Goal: Task Accomplishment & Management: Manage account settings

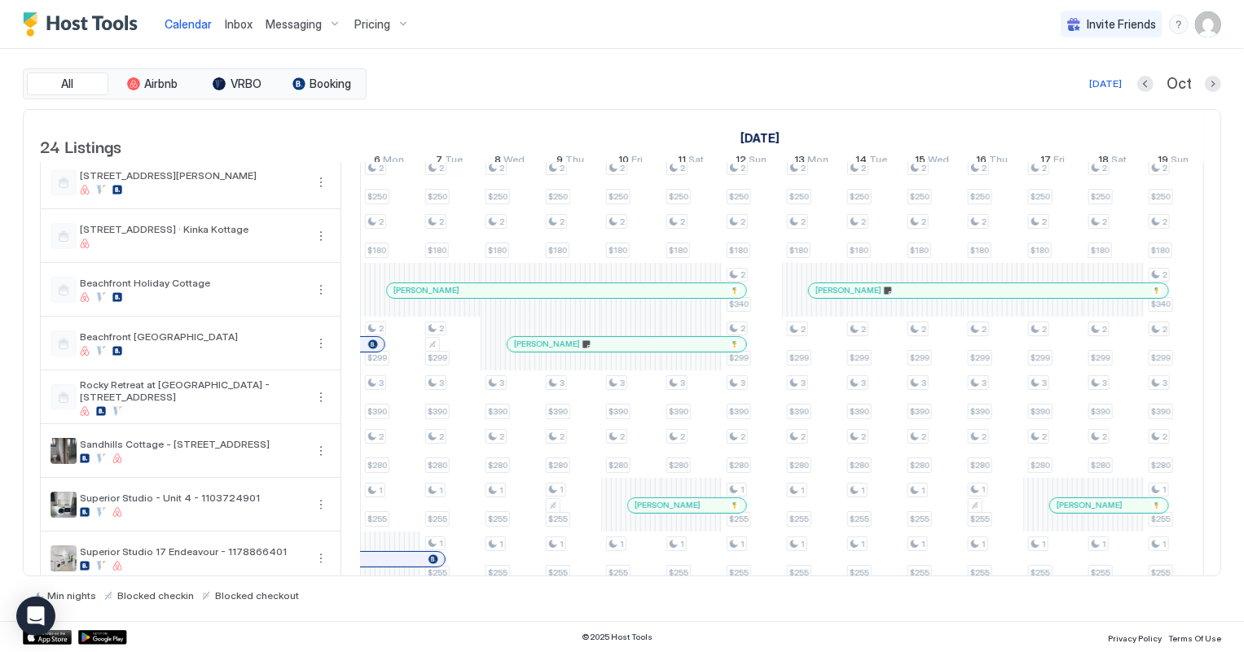
scroll to position [0, 1327]
click at [230, 24] on span "Inbox" at bounding box center [239, 24] width 28 height 14
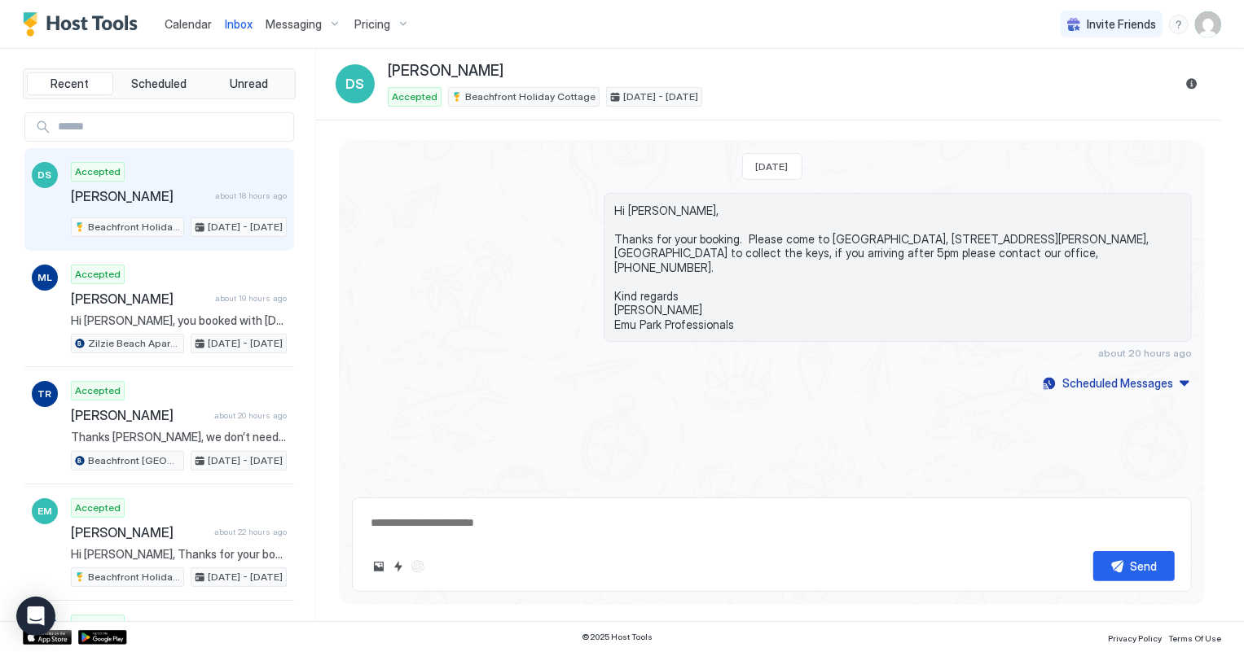
click at [186, 24] on span "Calendar" at bounding box center [188, 24] width 47 height 14
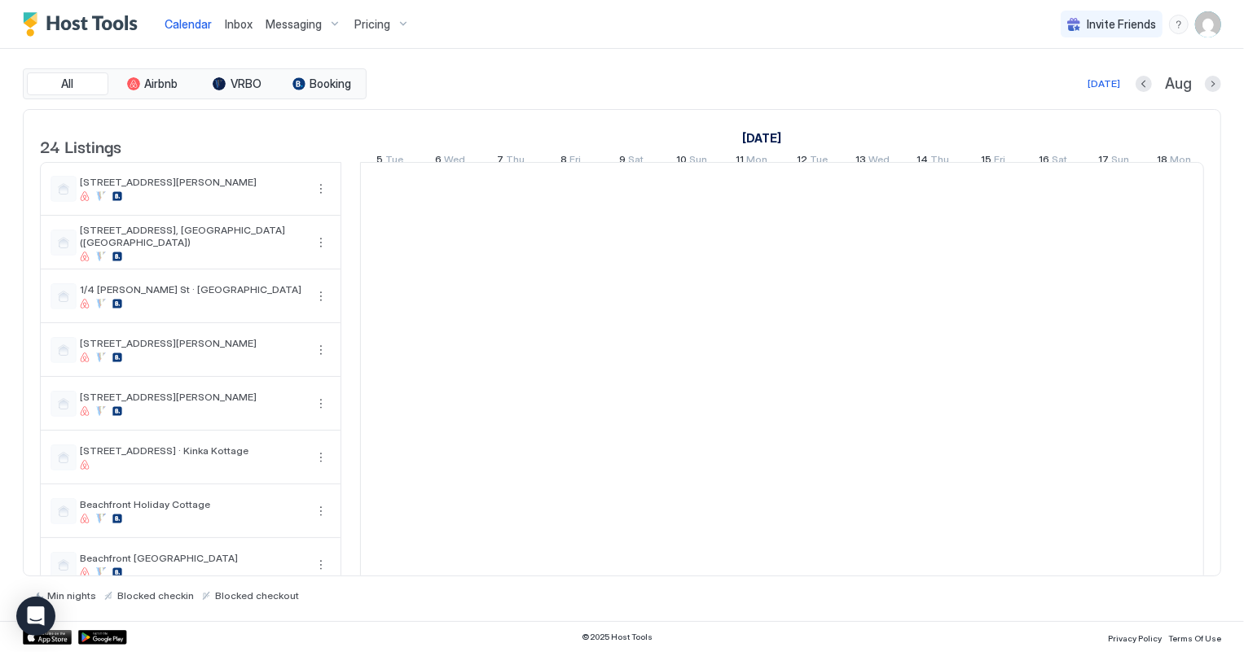
scroll to position [0, 904]
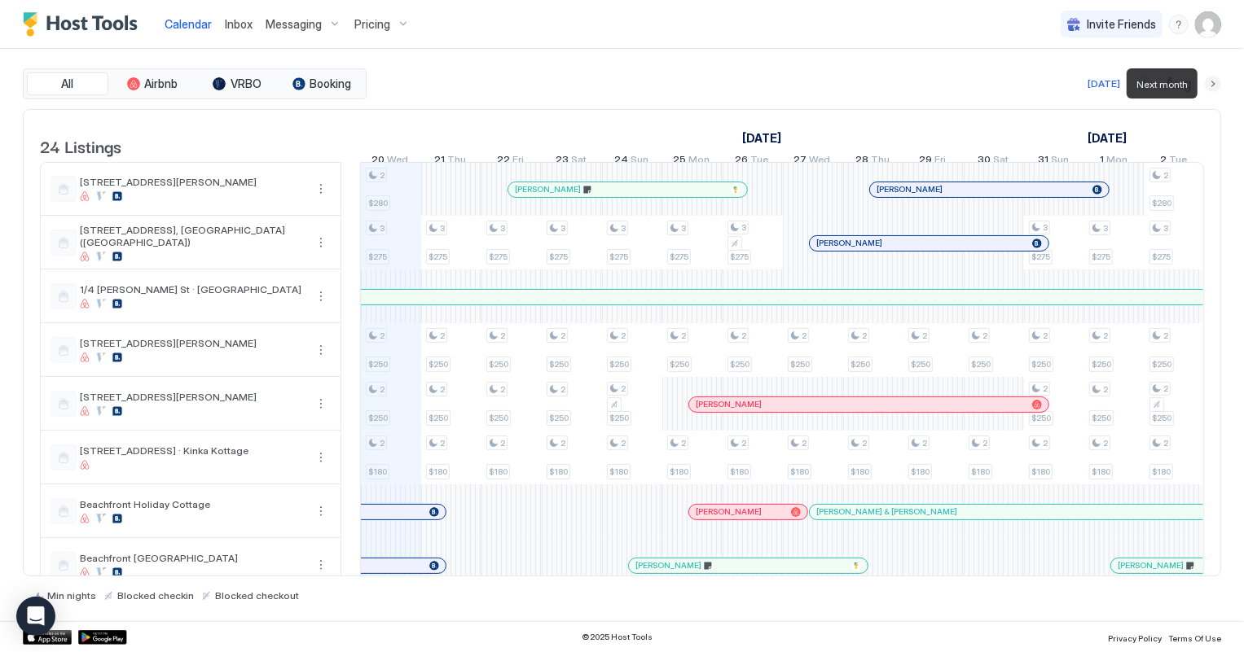
click at [1215, 81] on button "Next month" at bounding box center [1212, 84] width 16 height 16
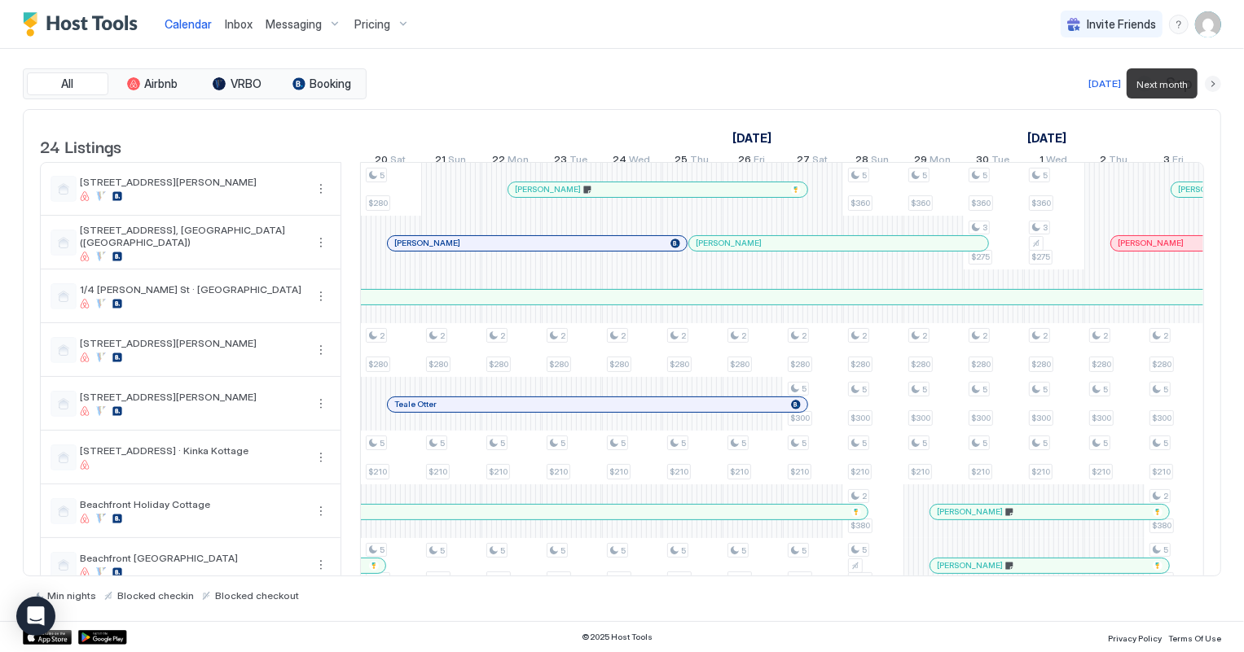
click at [1215, 81] on button "Next month" at bounding box center [1212, 84] width 16 height 16
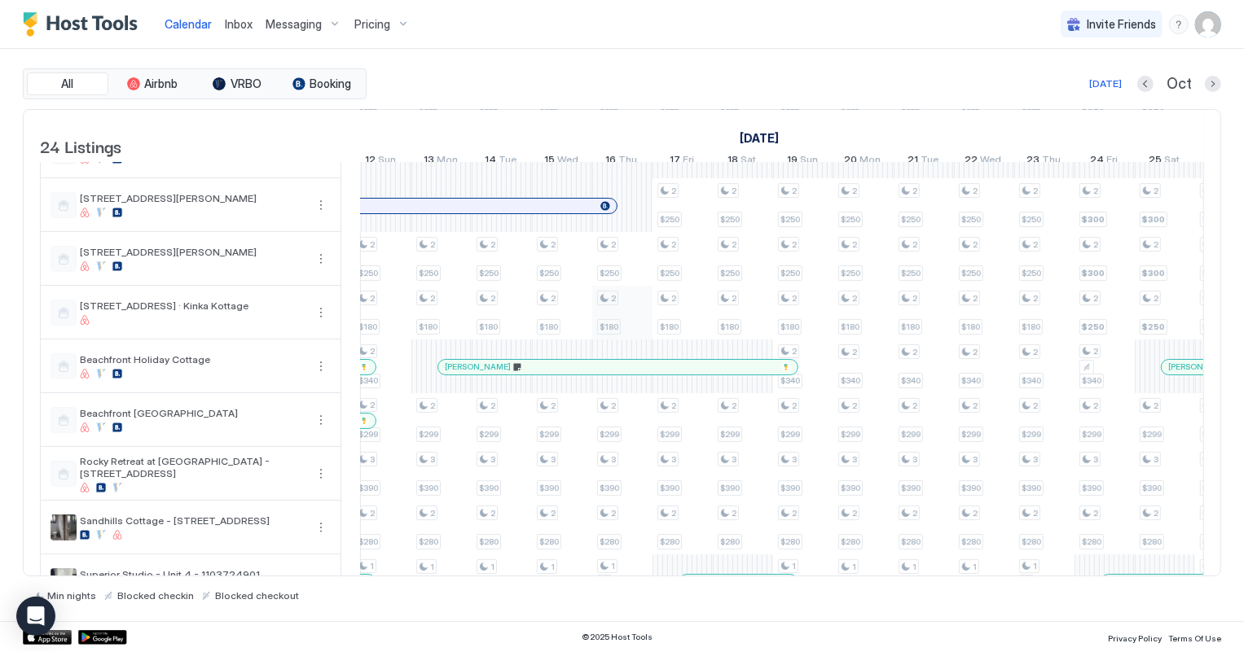
scroll to position [147, 0]
click at [0, 0] on div at bounding box center [0, 0] width 0 height 0
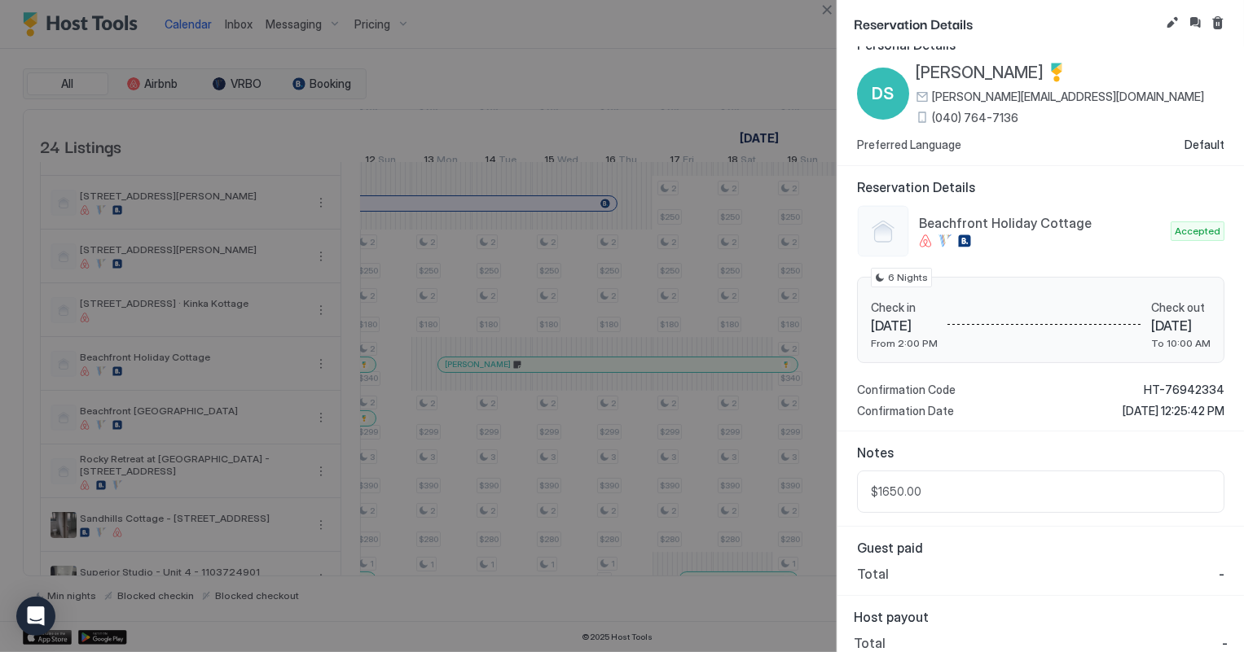
scroll to position [34, 0]
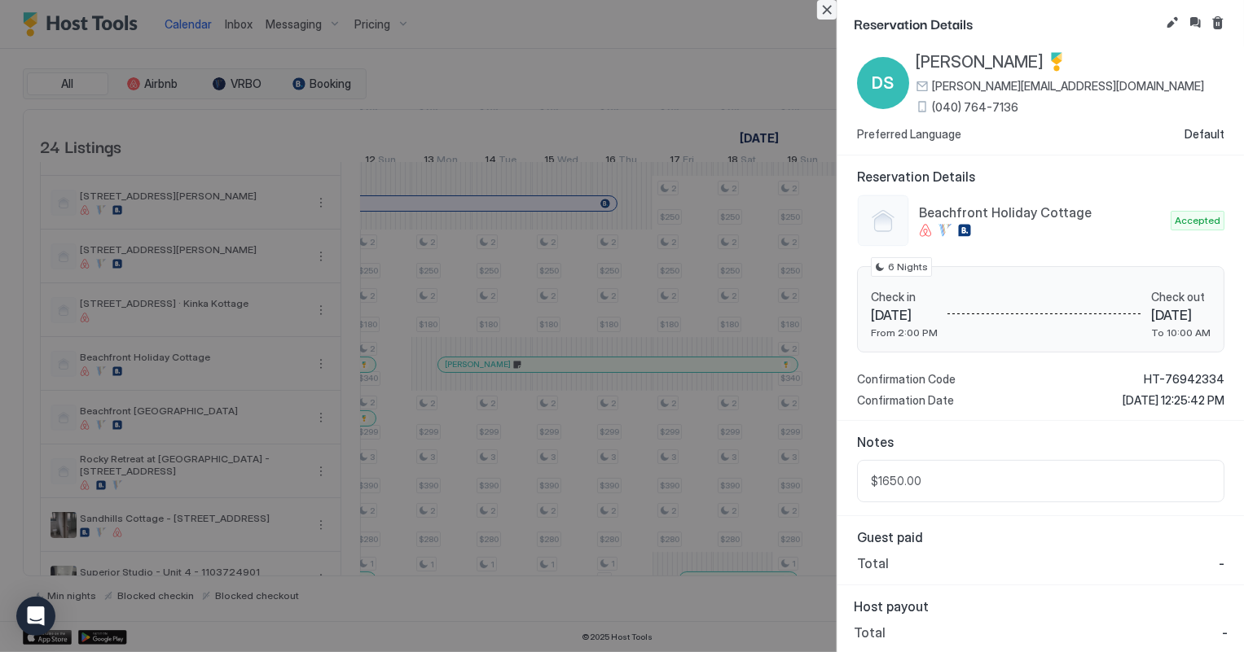
click at [829, 14] on button "Close" at bounding box center [827, 10] width 20 height 20
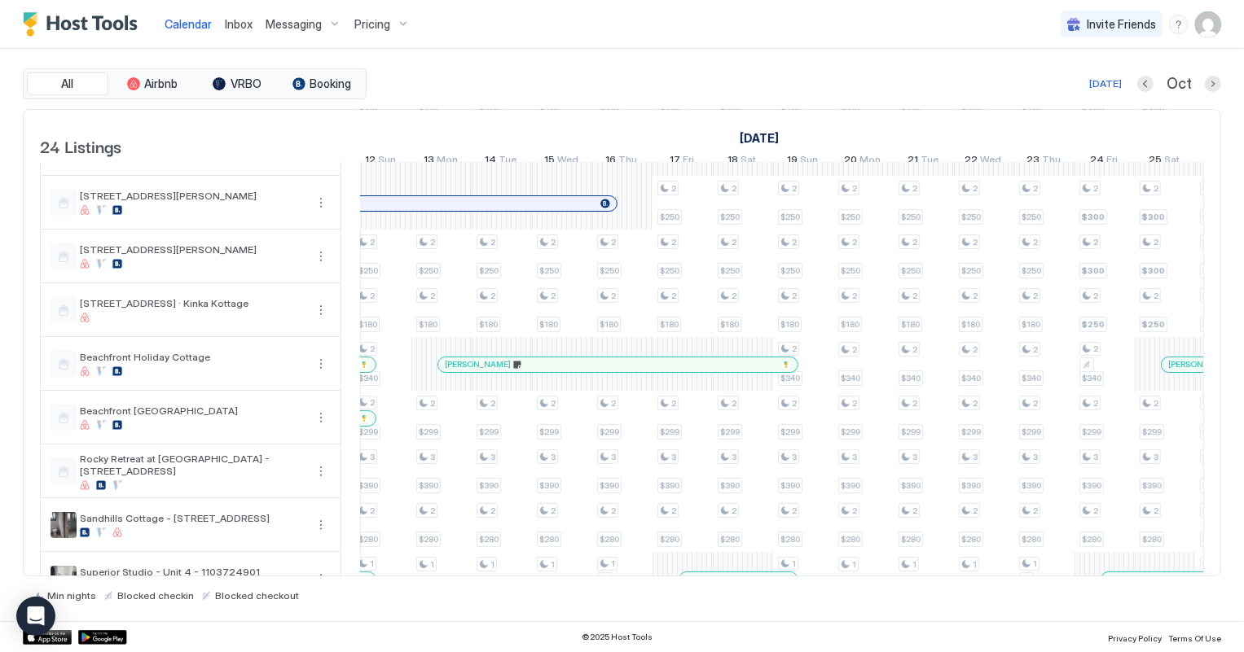
click at [240, 25] on span "Inbox" at bounding box center [239, 24] width 28 height 14
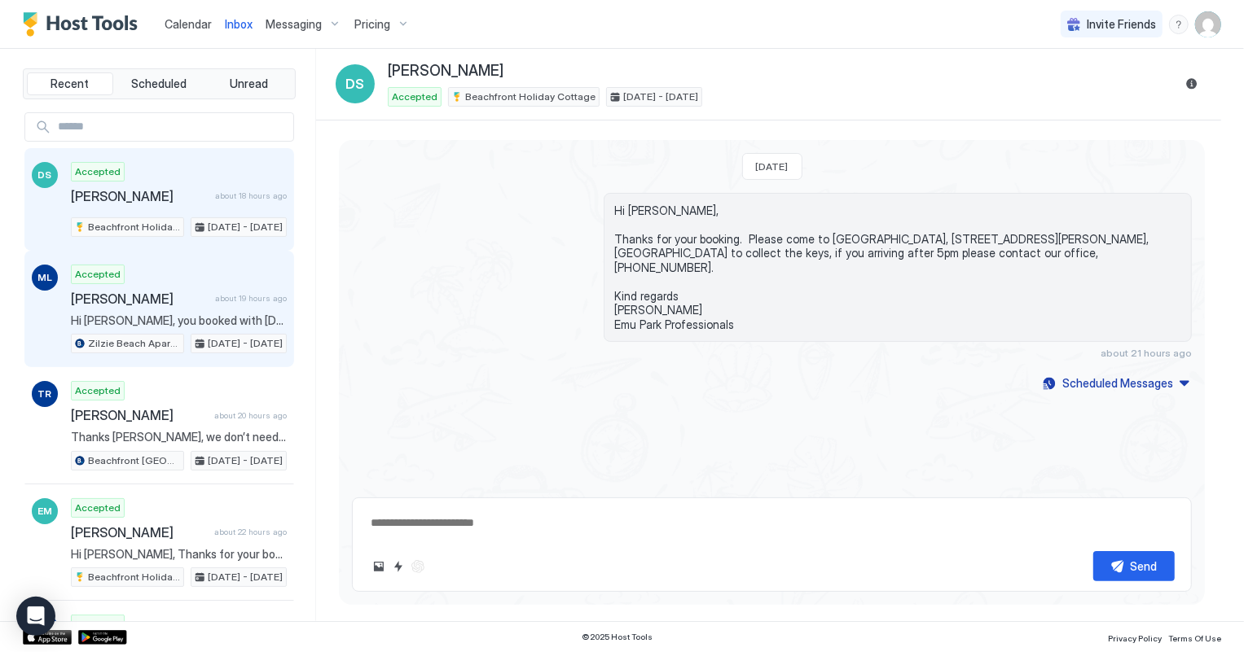
click at [193, 296] on span "[PERSON_NAME]" at bounding box center [140, 299] width 138 height 16
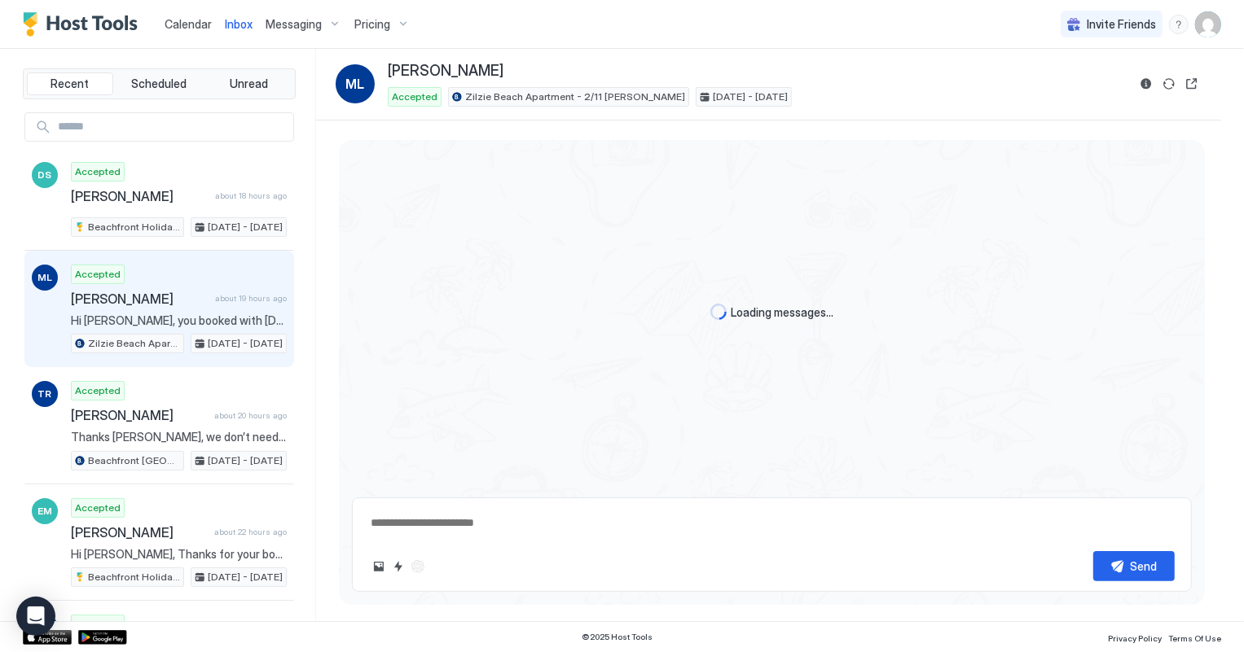
scroll to position [763, 0]
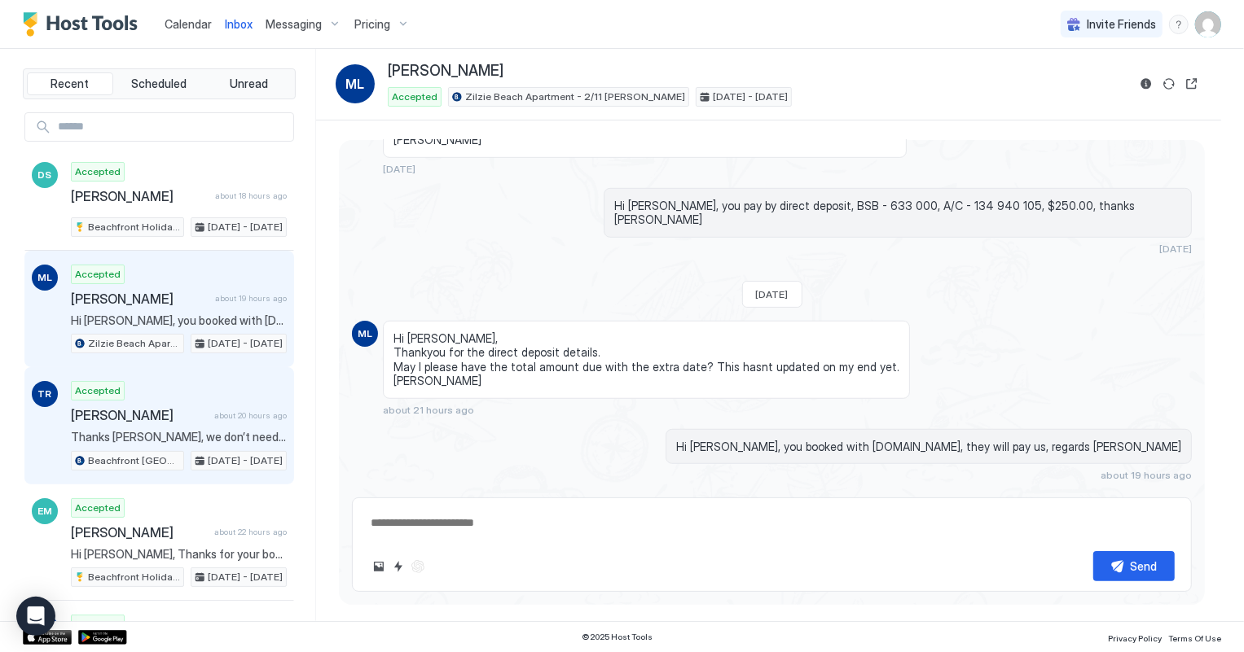
click at [132, 417] on span "[PERSON_NAME]" at bounding box center [139, 415] width 137 height 16
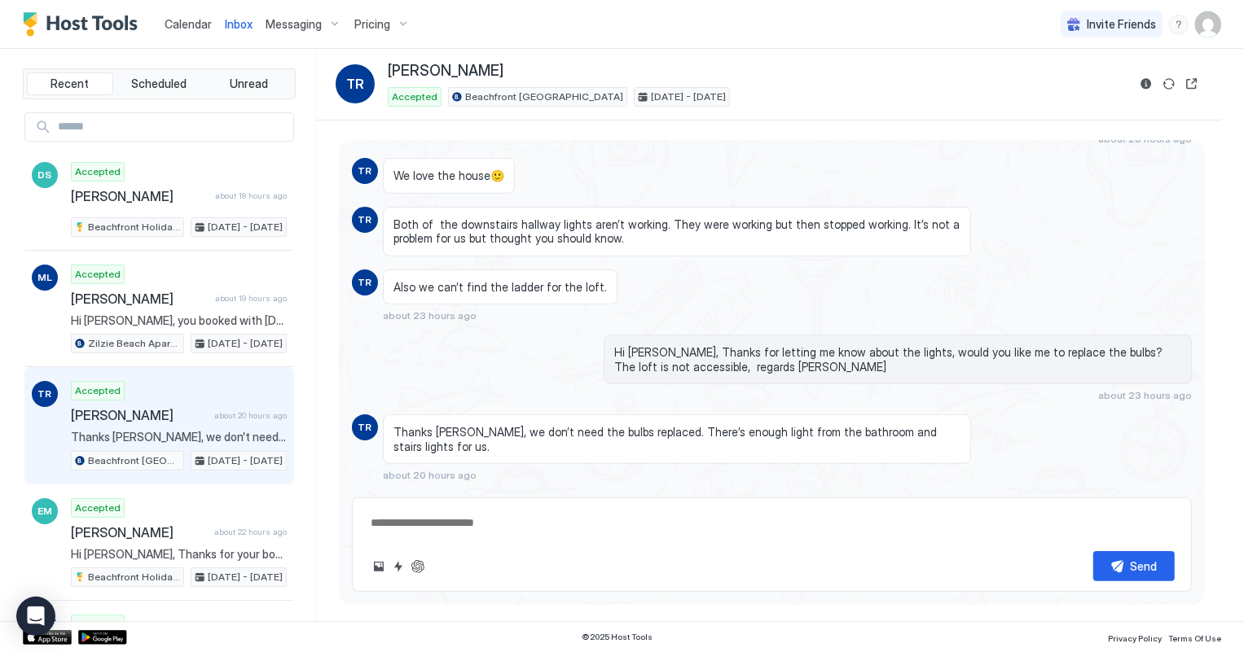
click at [192, 28] on span "Calendar" at bounding box center [188, 24] width 47 height 14
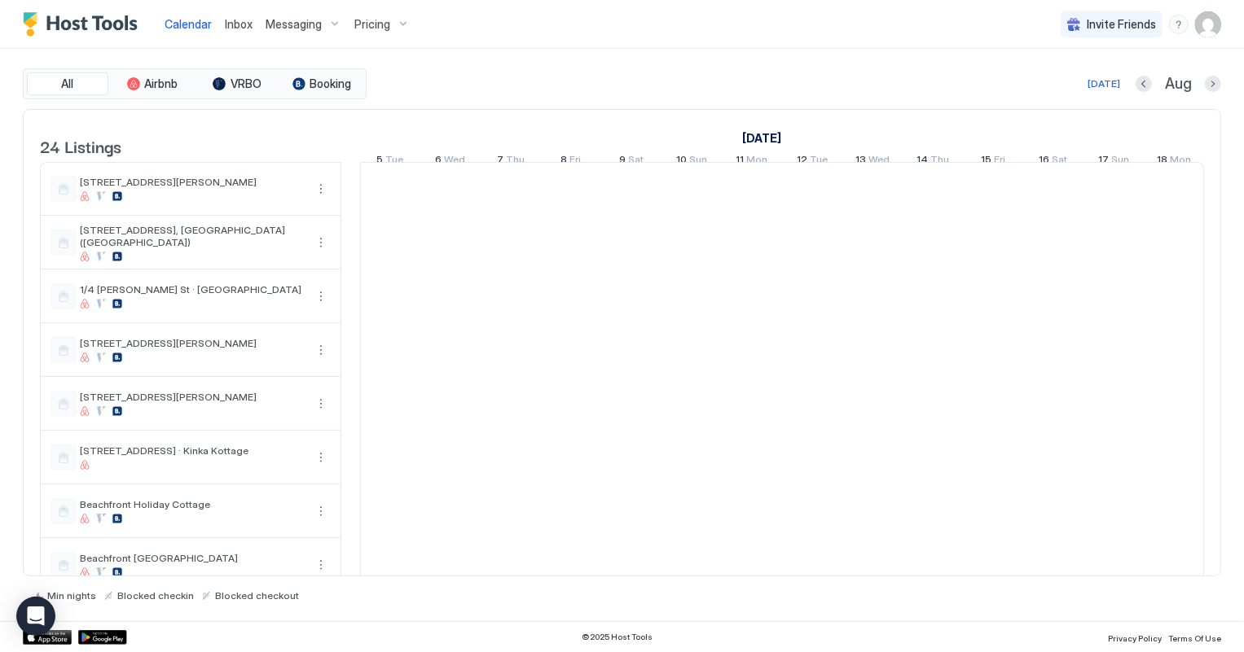
scroll to position [0, 904]
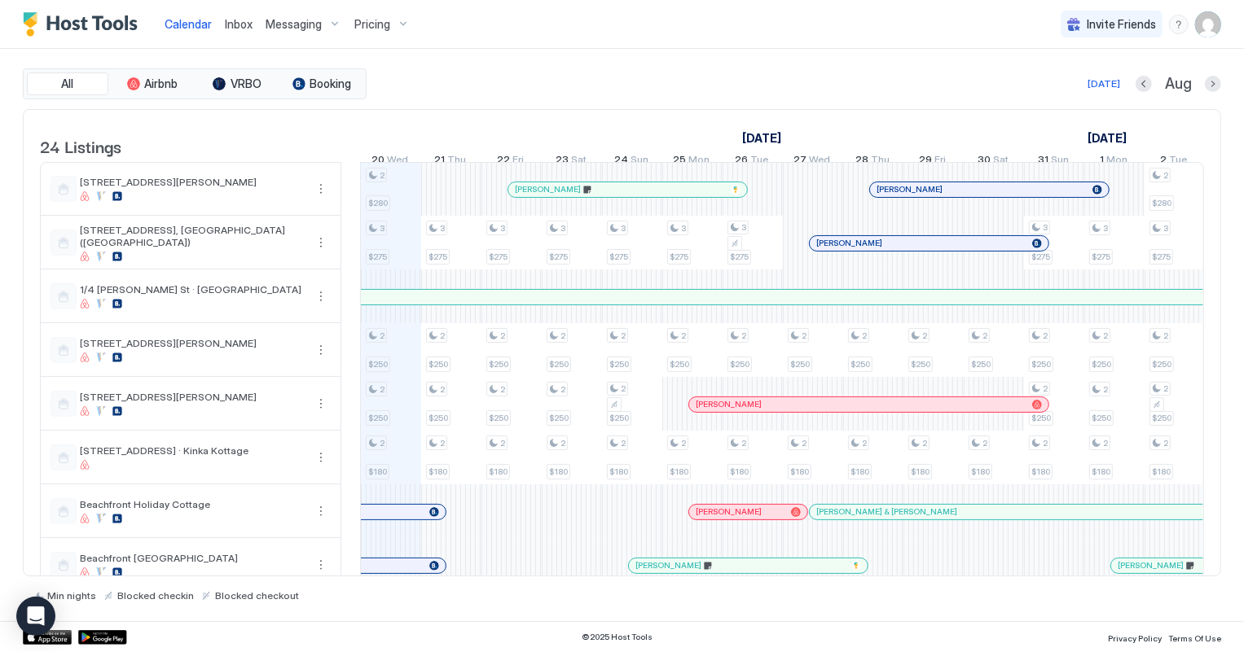
click at [231, 23] on span "Inbox" at bounding box center [239, 24] width 28 height 14
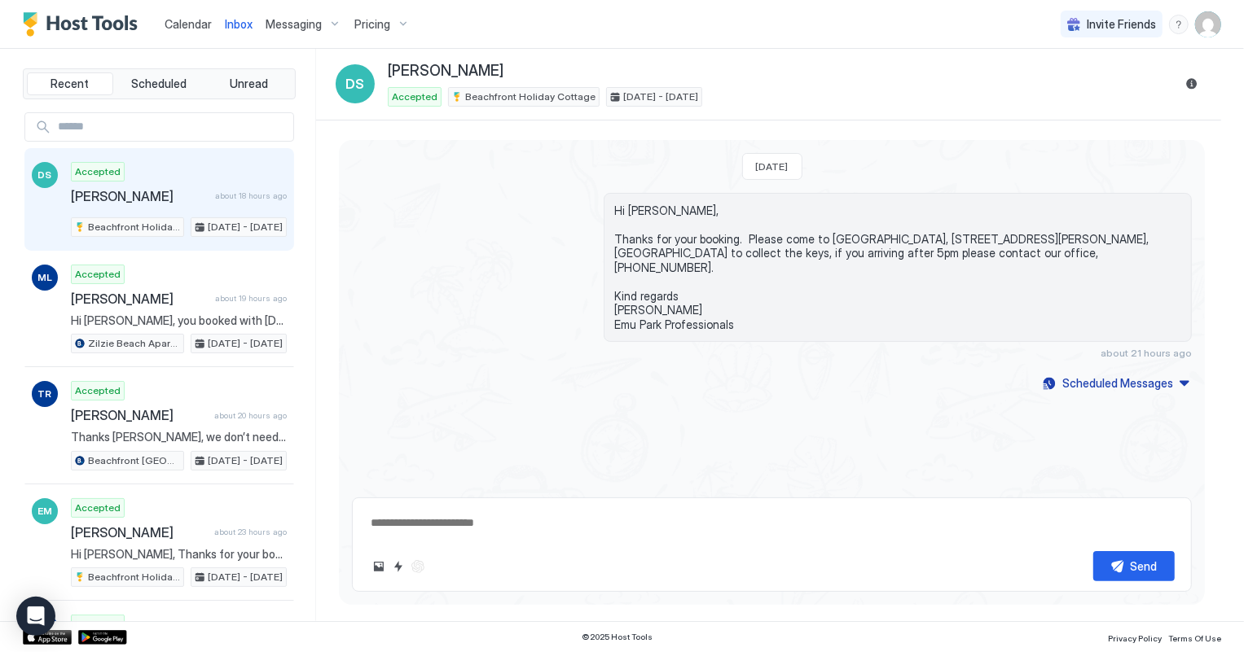
click at [174, 20] on span "Calendar" at bounding box center [188, 24] width 47 height 14
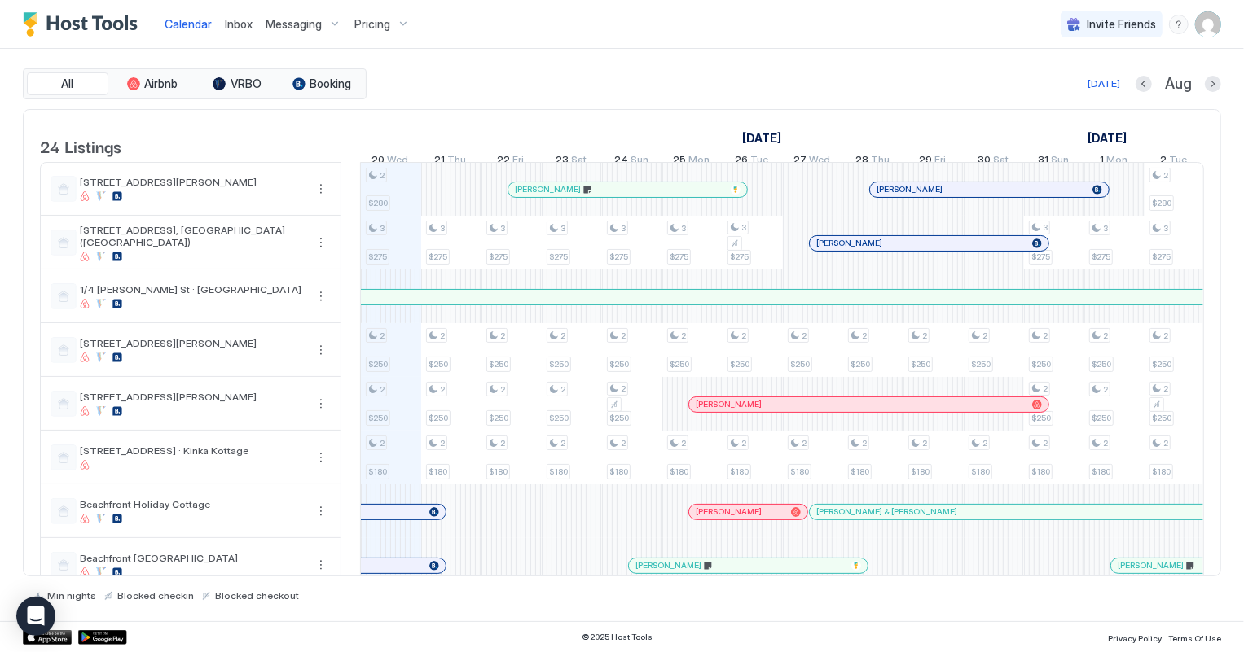
click at [240, 25] on span "Inbox" at bounding box center [239, 24] width 28 height 14
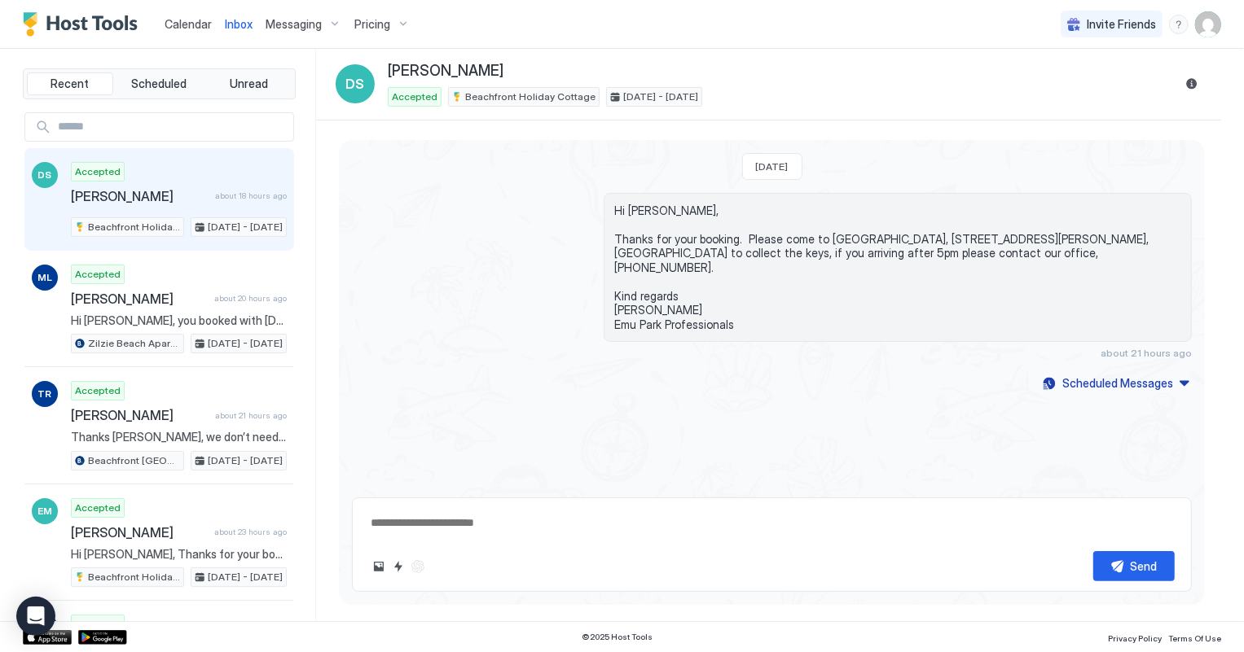
click at [178, 24] on span "Calendar" at bounding box center [188, 24] width 47 height 14
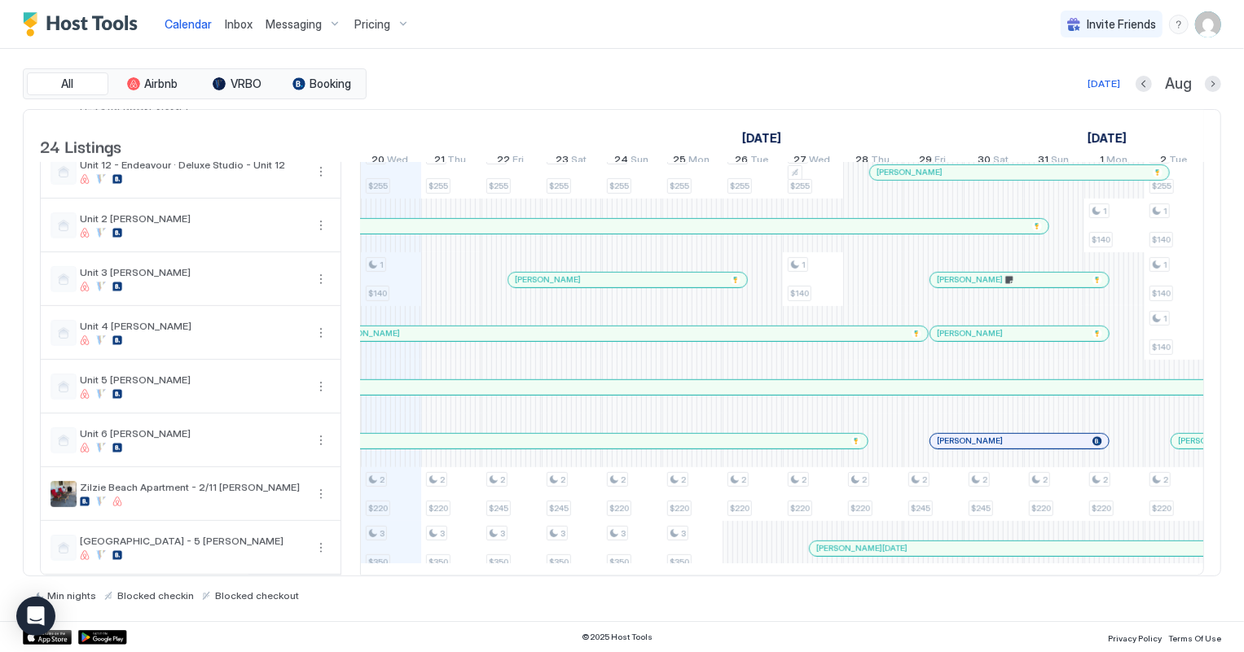
scroll to position [673, 0]
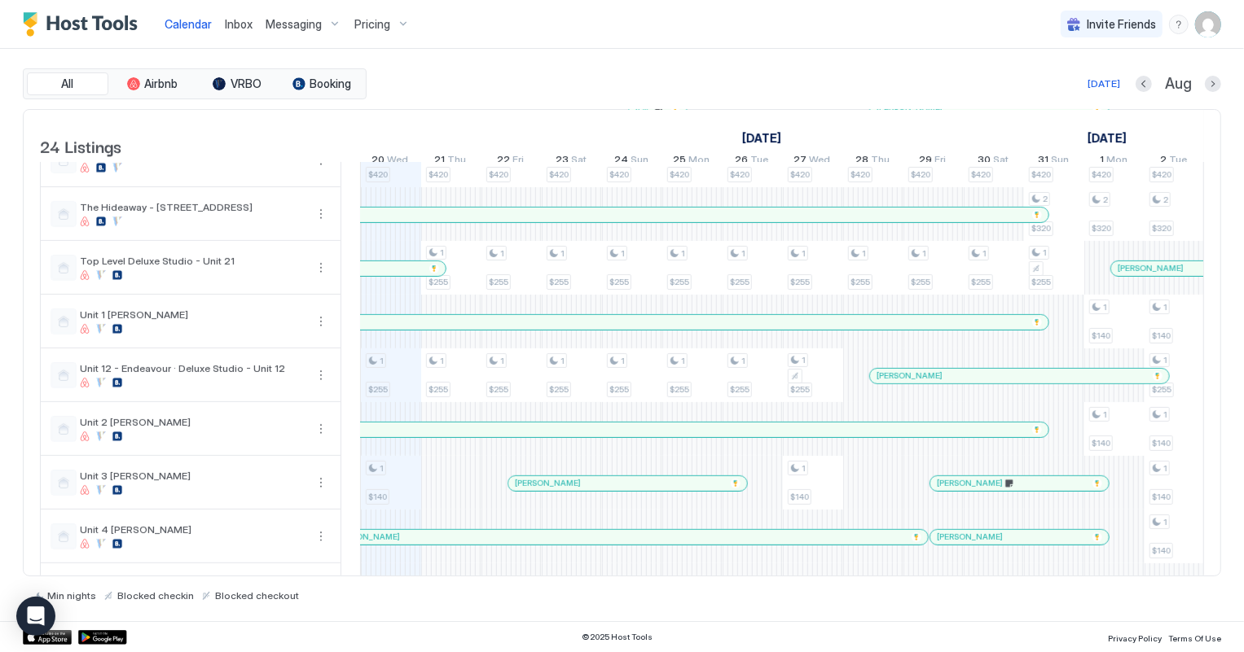
click at [478, 222] on div at bounding box center [480, 214] width 13 height 13
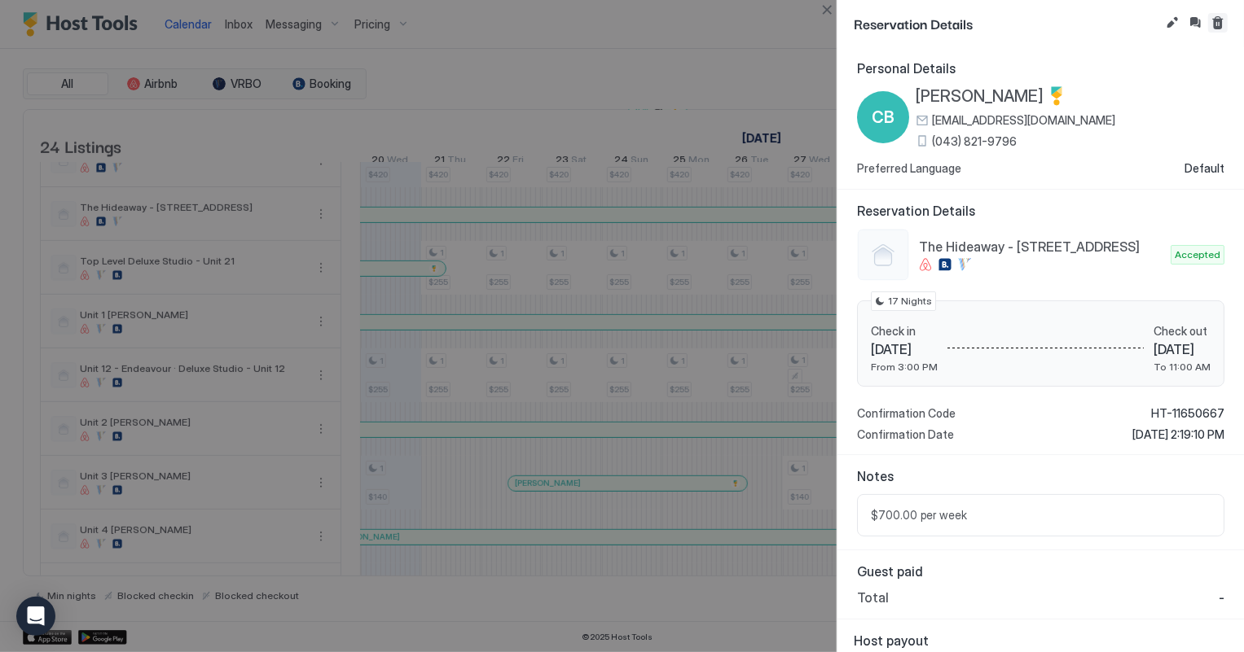
click at [1215, 22] on button "Cancel reservation" at bounding box center [1218, 23] width 20 height 20
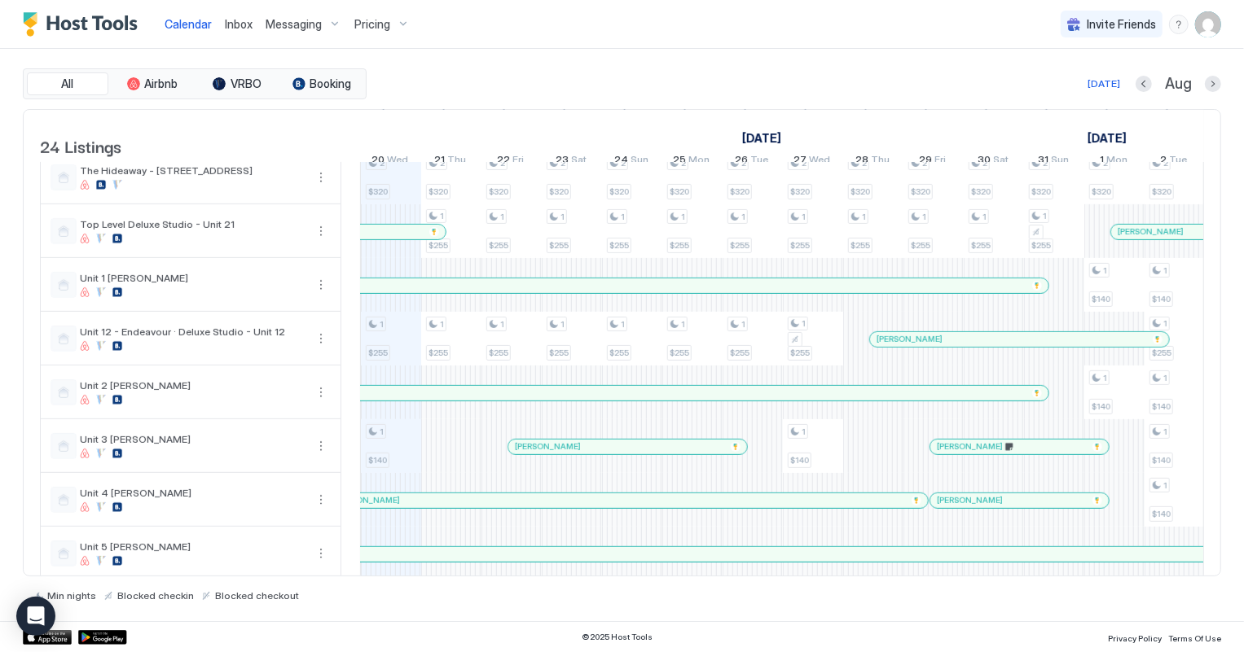
scroll to position [740, 0]
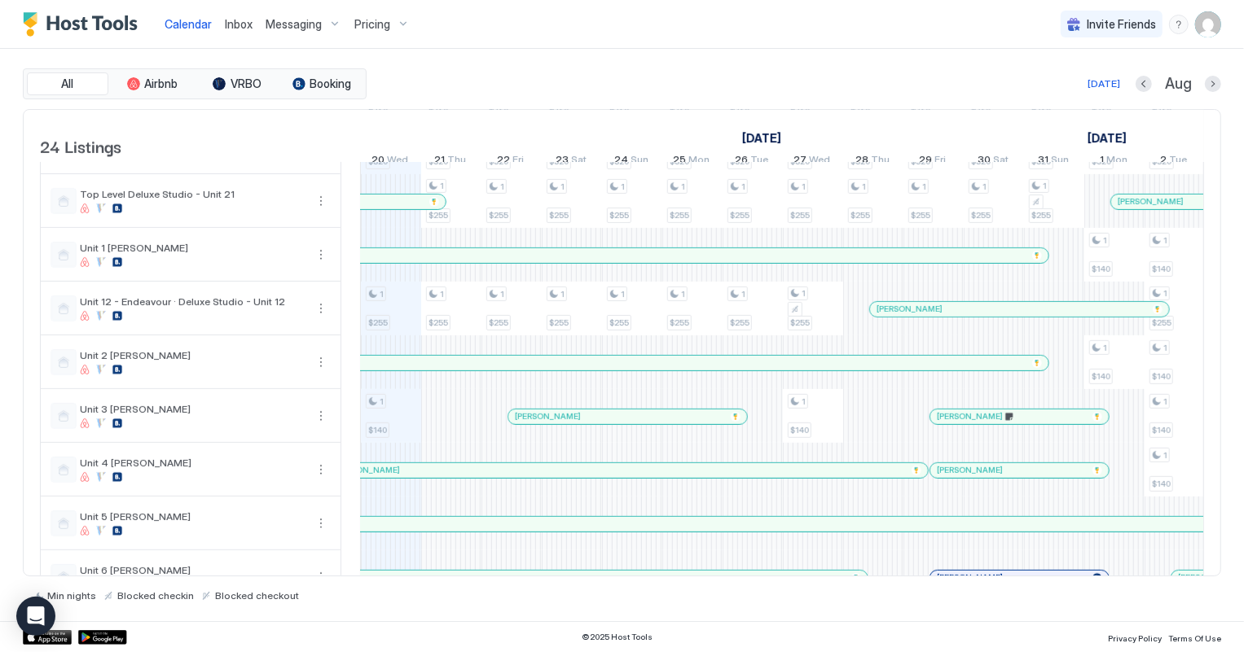
click at [402, 428] on div "2 $280 3 $275 2 $250 2 $250 2 $180 3 $390 1 $255 2 $420 2 $320 1 $255 1 $140 2 …" at bounding box center [1084, 67] width 3254 height 1289
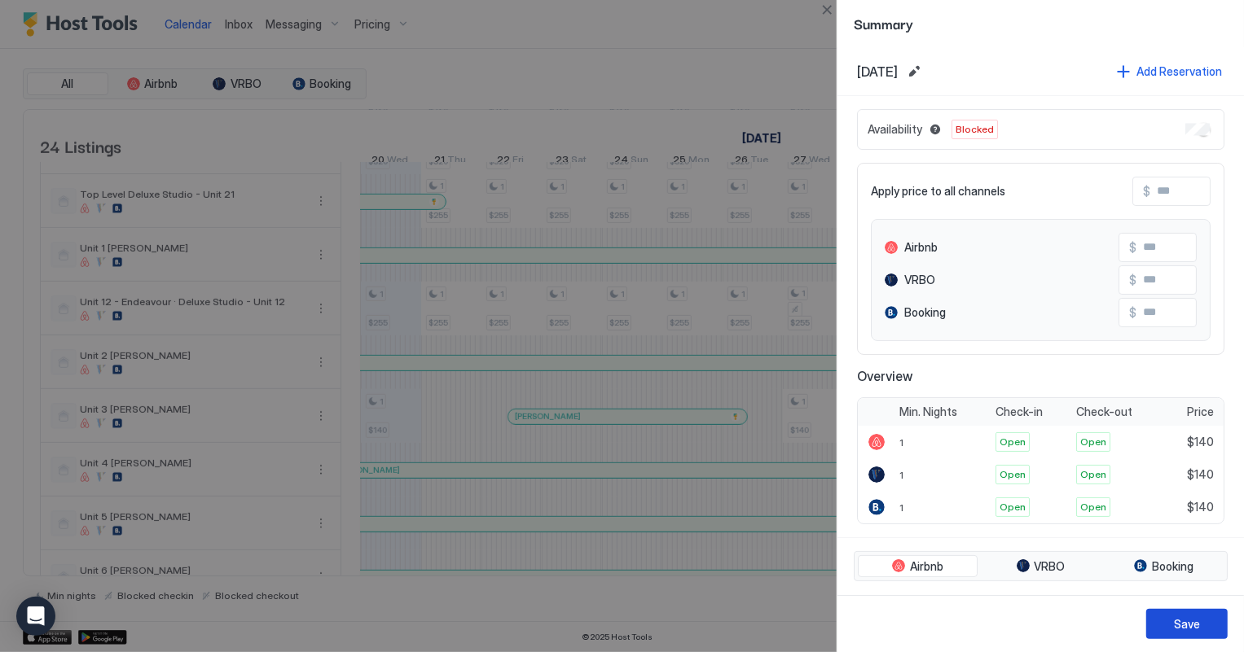
click at [1182, 631] on div "Save" at bounding box center [1187, 624] width 26 height 17
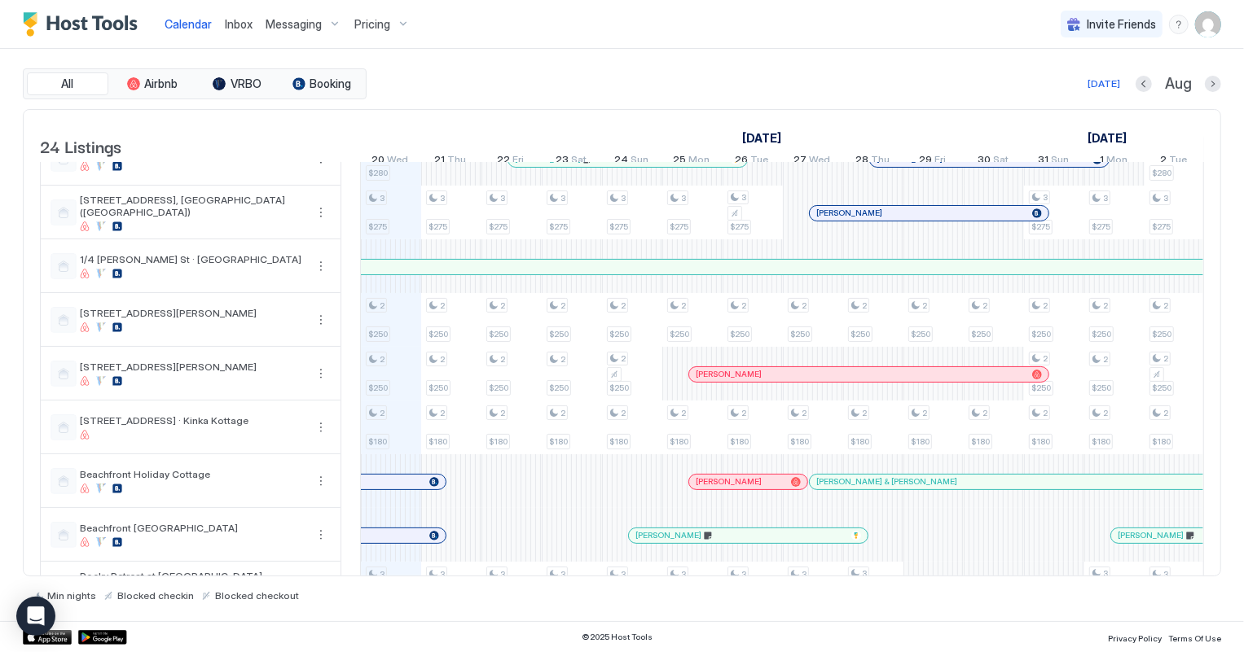
scroll to position [0, 0]
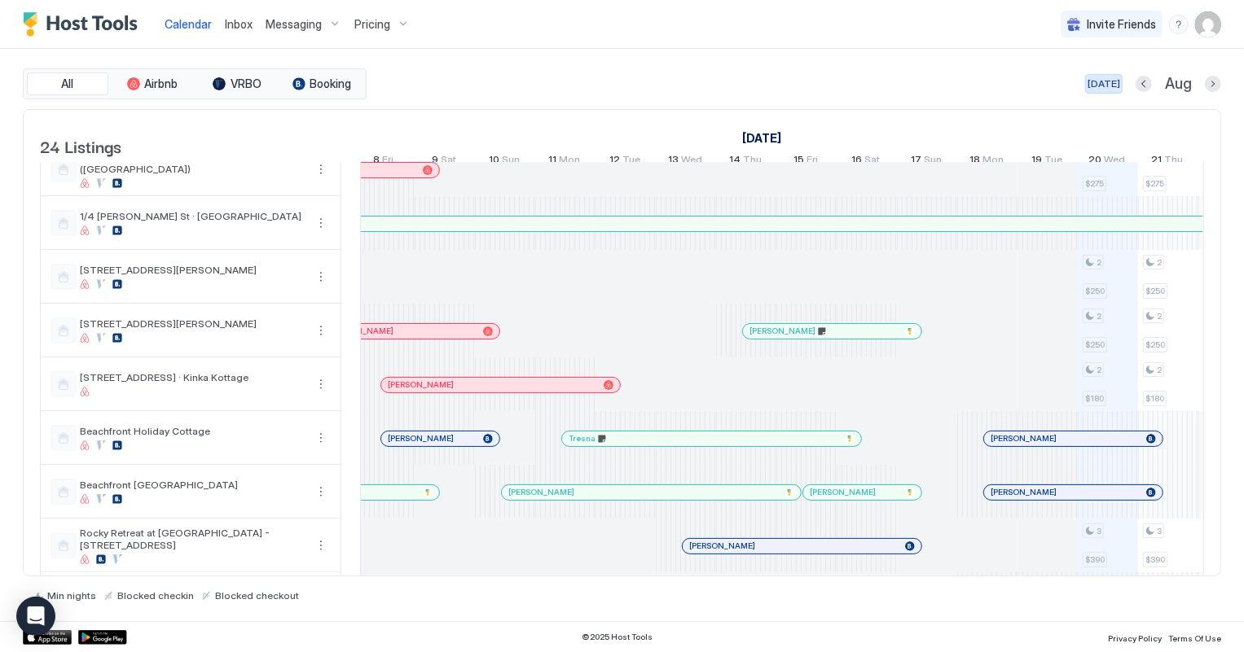
click at [1101, 78] on div "[DATE]" at bounding box center [1103, 84] width 33 height 15
